Goal: Download file/media

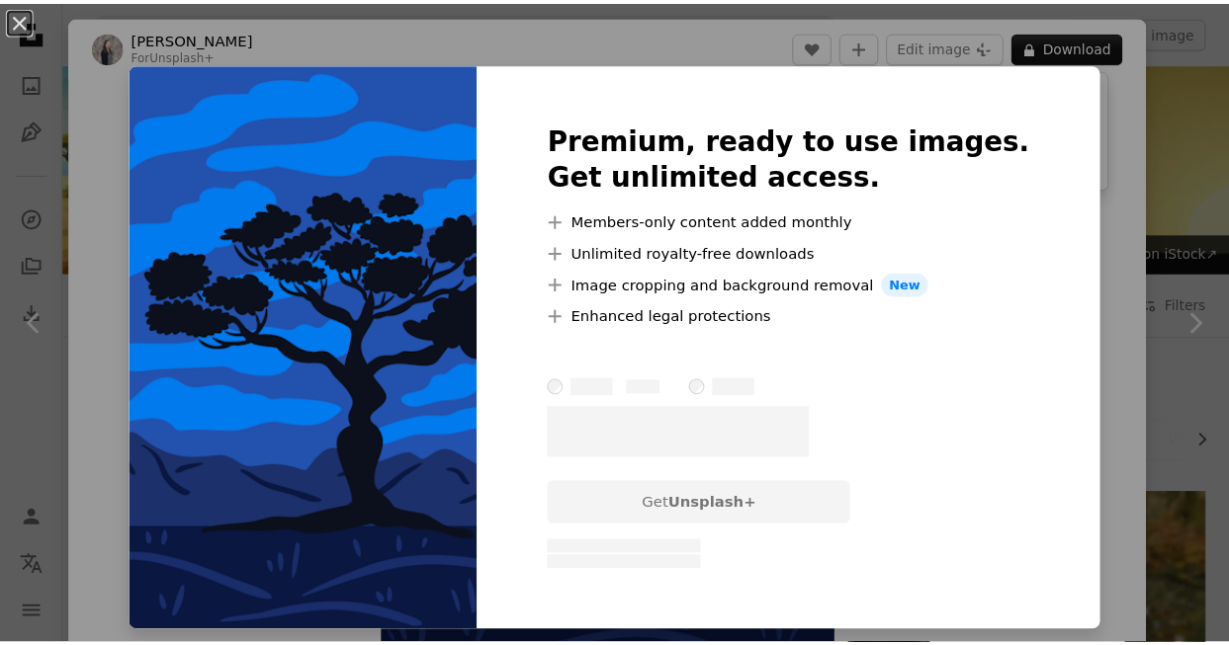
scroll to position [3954, 0]
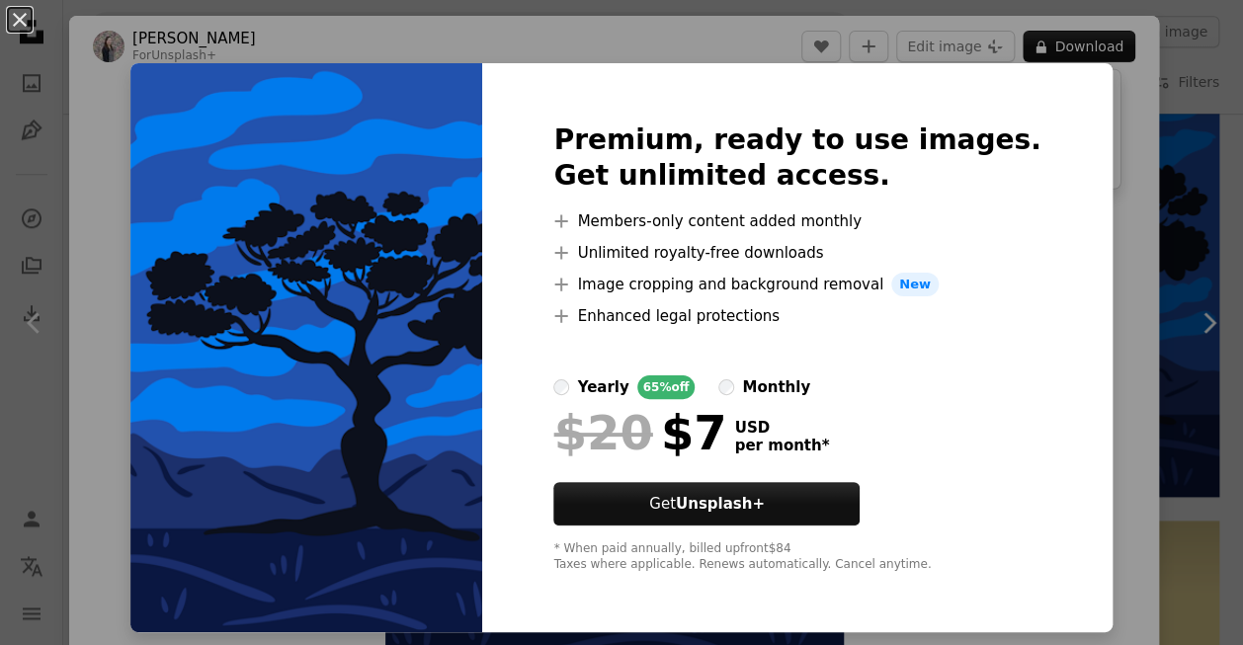
click at [933, 214] on li "A plus sign Members-only content added monthly" at bounding box center [797, 222] width 487 height 24
click at [20, 19] on button "An X shape" at bounding box center [20, 20] width 24 height 24
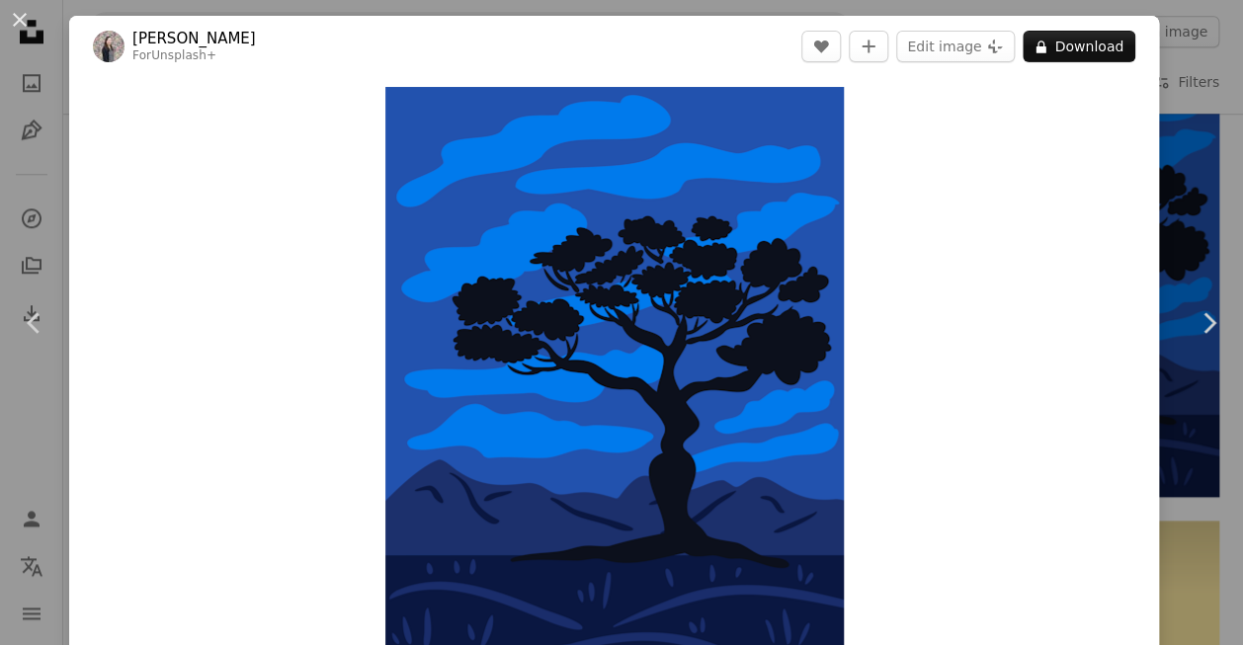
click at [23, 19] on button "An X shape" at bounding box center [20, 20] width 24 height 24
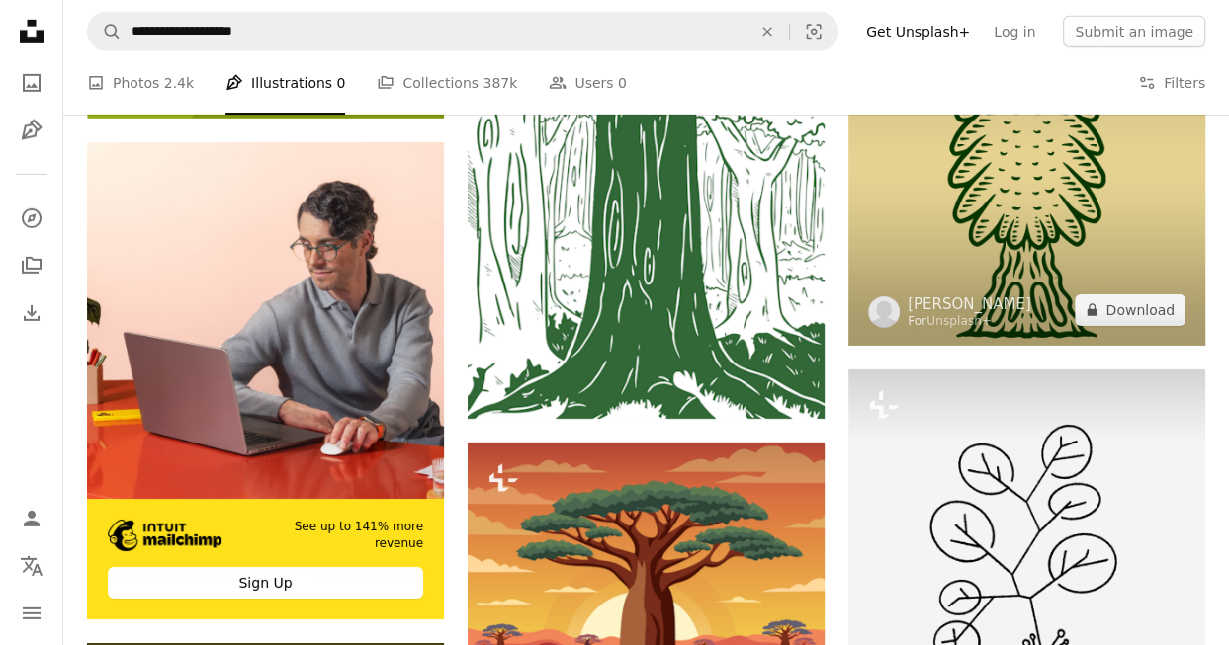
scroll to position [4942, 0]
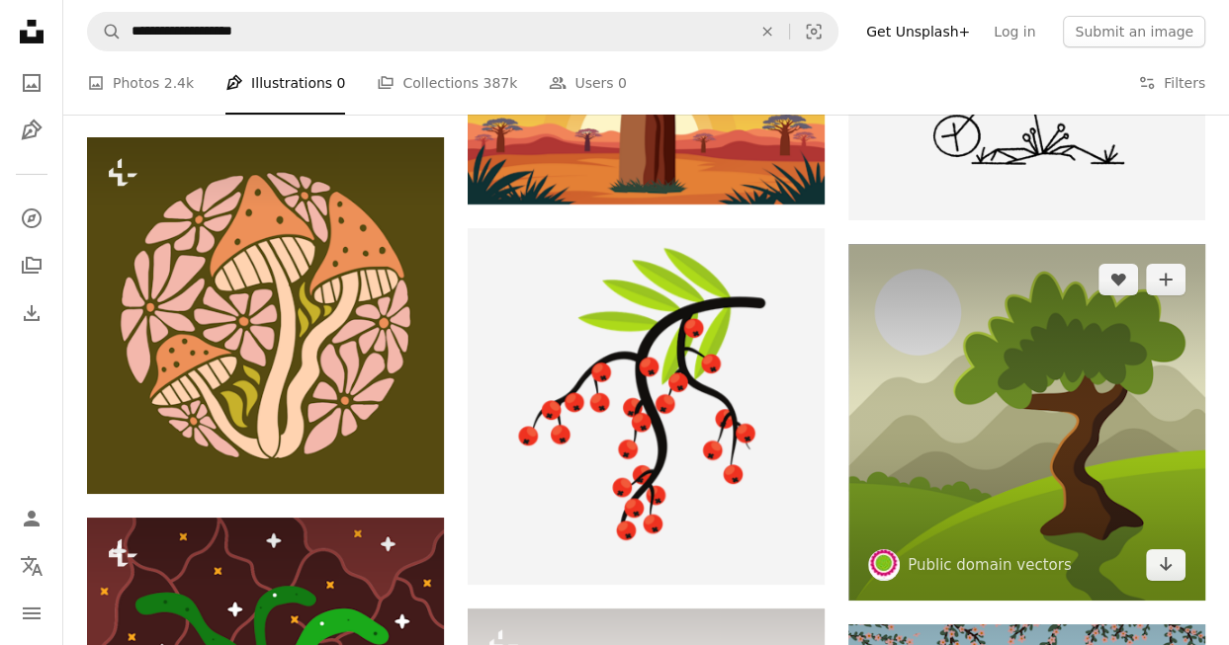
click at [974, 353] on img at bounding box center [1026, 422] width 357 height 357
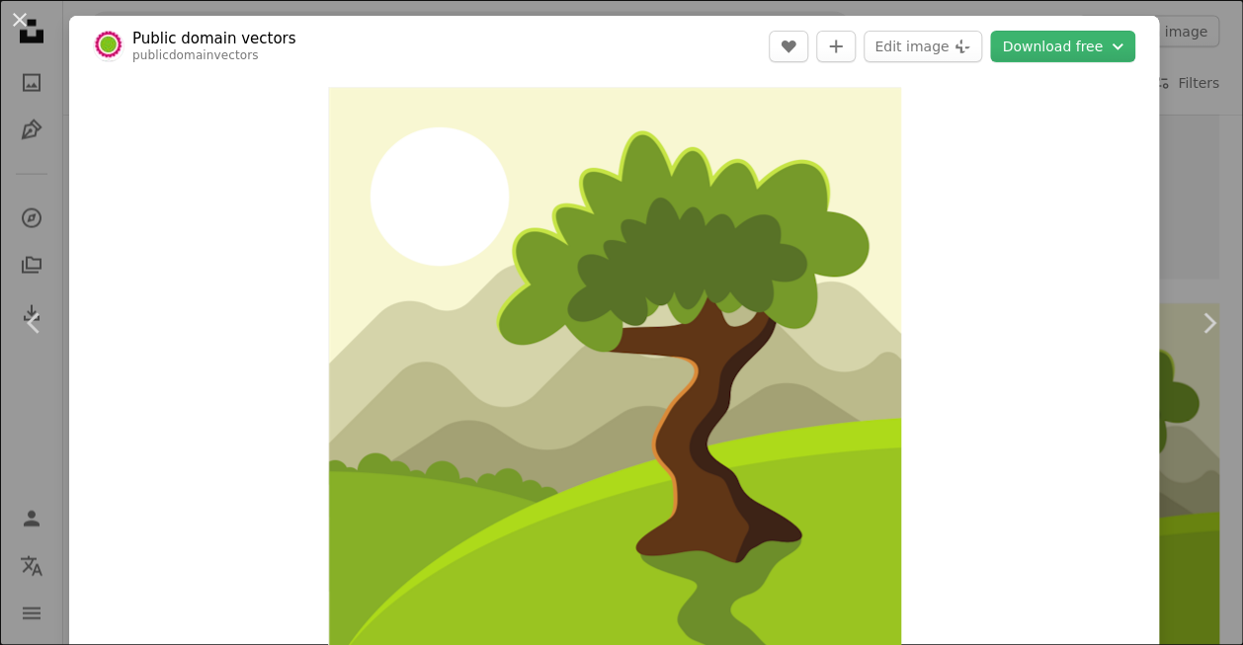
drag, startPoint x: 27, startPoint y: 19, endPoint x: 17, endPoint y: 25, distance: 11.5
click at [23, 21] on button "An X shape" at bounding box center [20, 20] width 24 height 24
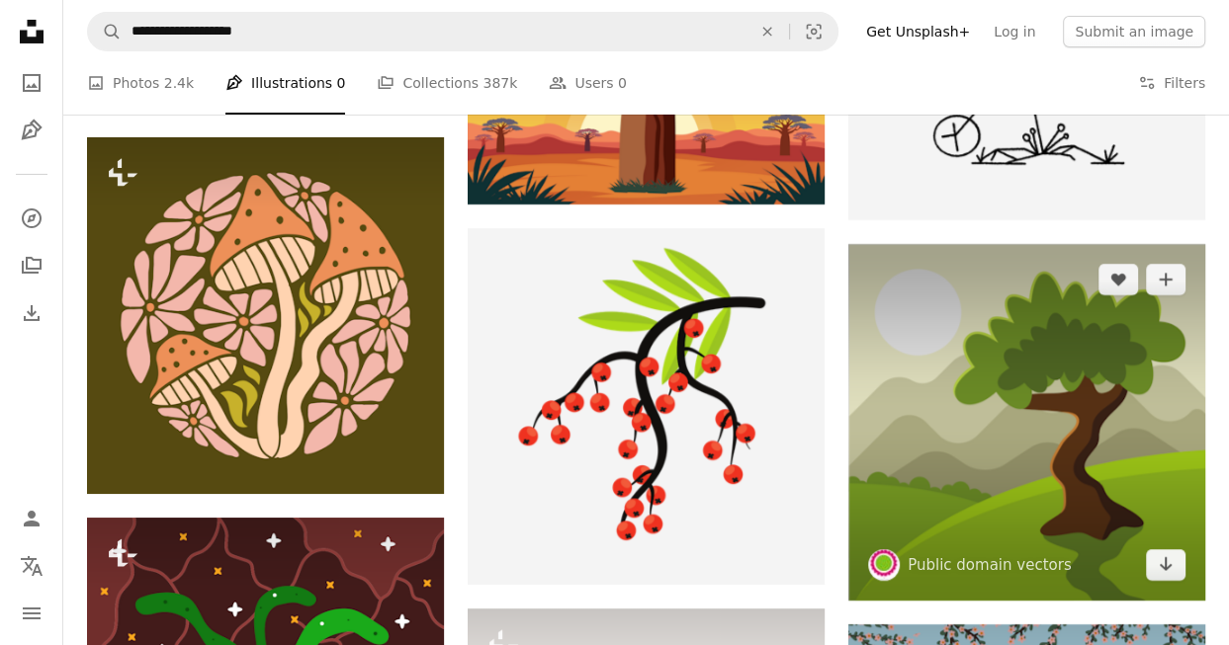
click at [973, 291] on img at bounding box center [1026, 422] width 357 height 357
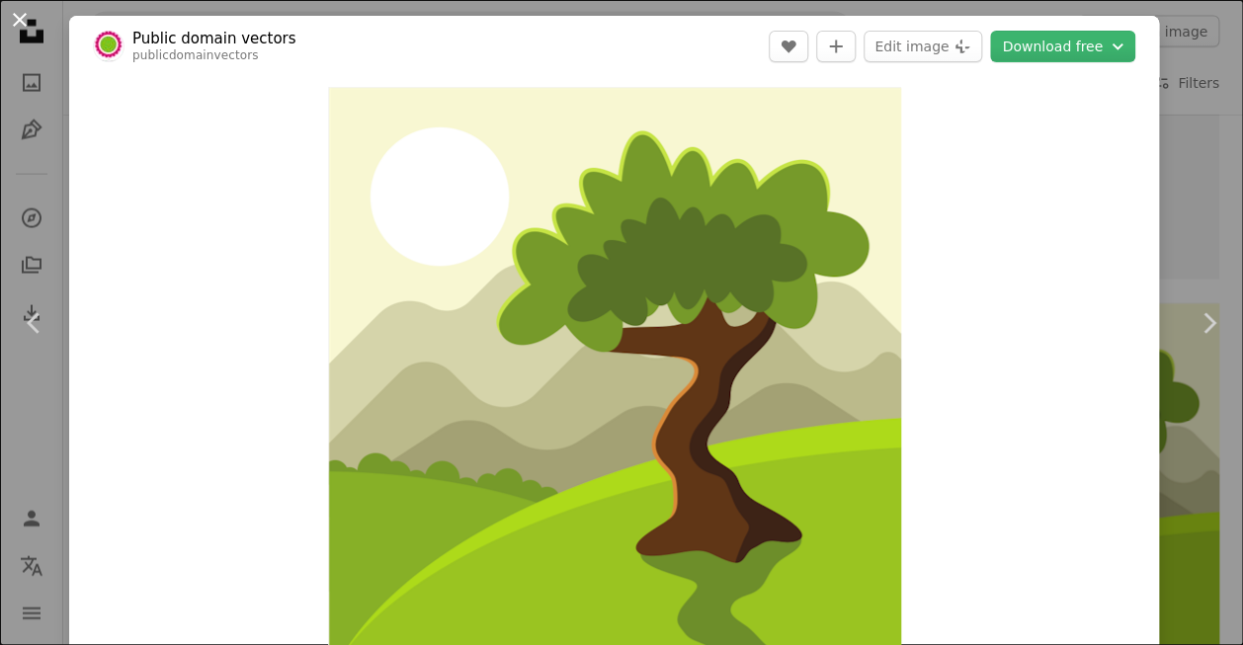
click at [16, 21] on button "An X shape" at bounding box center [20, 20] width 24 height 24
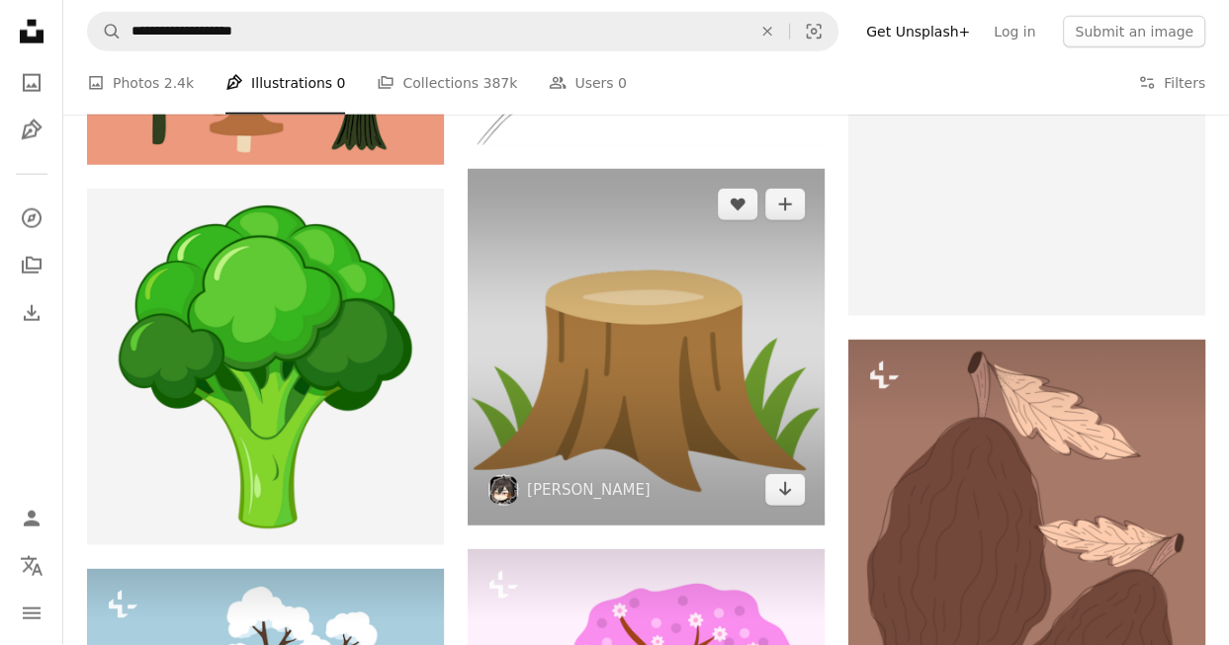
scroll to position [19203, 0]
